Goal: Find specific page/section: Find specific page/section

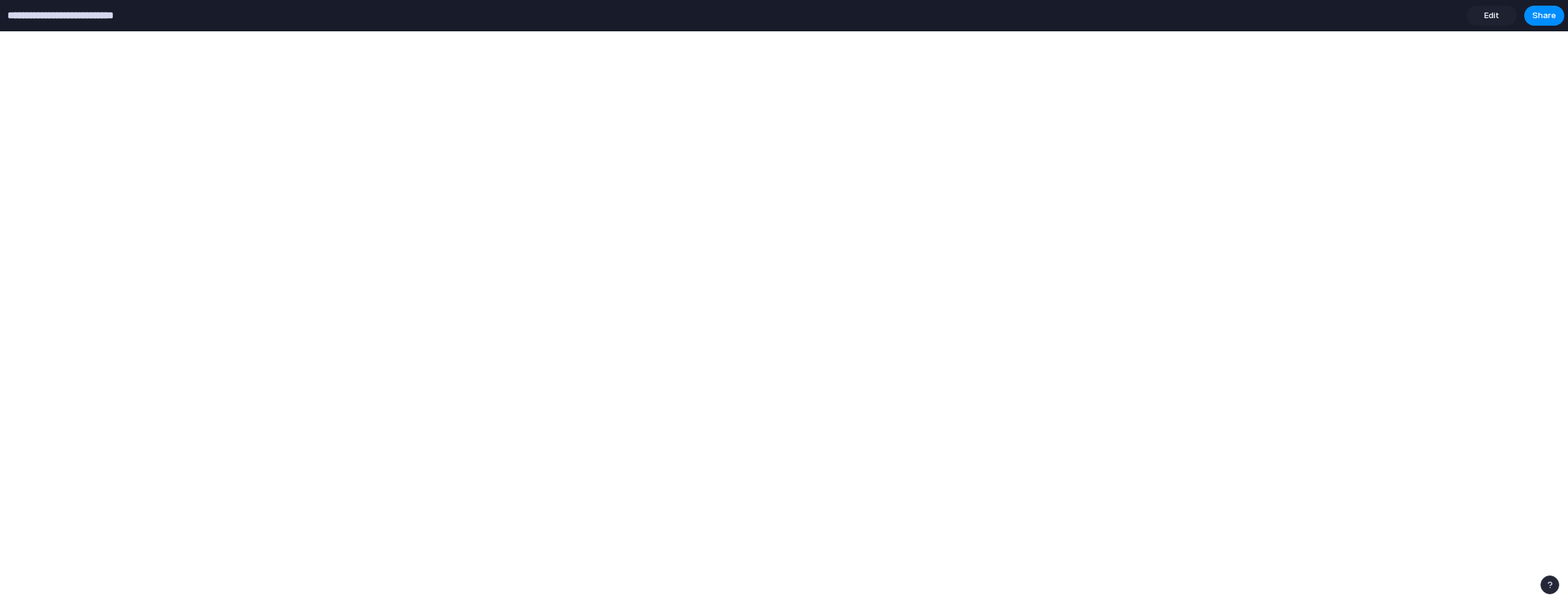
click at [57, 16] on input "**********" at bounding box center [79, 15] width 149 height 22
